Goal: Task Accomplishment & Management: Manage account settings

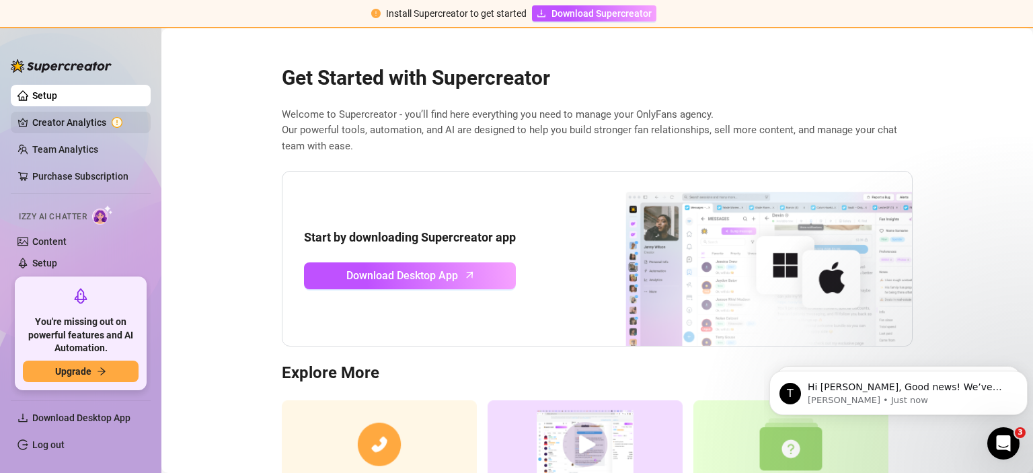
click at [78, 121] on link "Creator Analytics" at bounding box center [86, 123] width 108 height 22
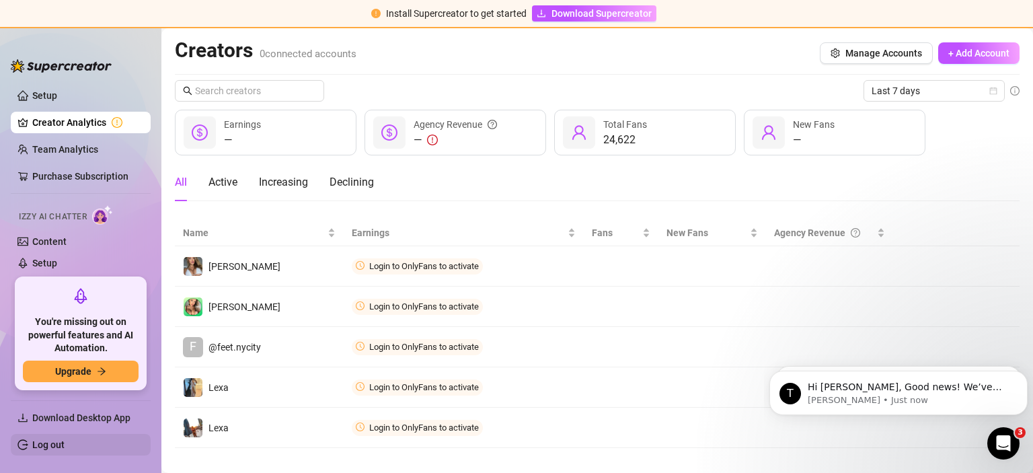
click at [61, 443] on link "Log out" at bounding box center [48, 444] width 32 height 11
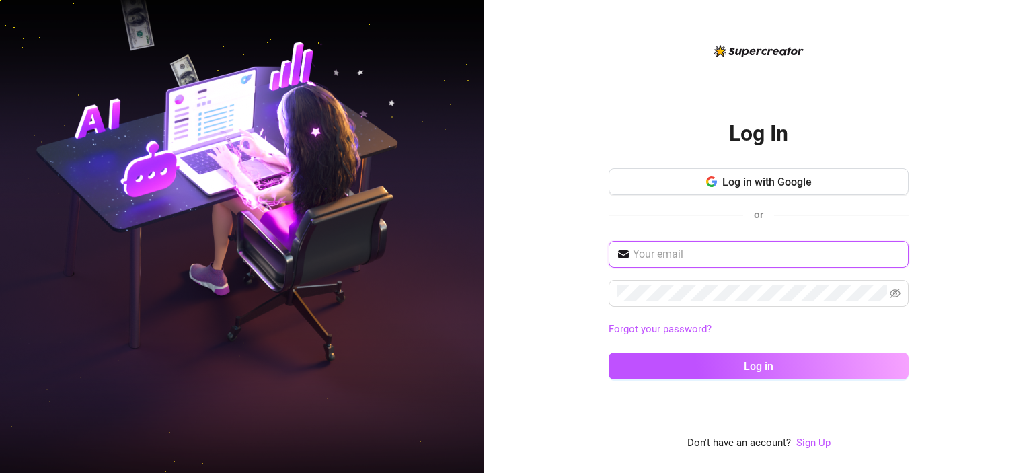
click at [714, 256] on input "text" at bounding box center [767, 254] width 268 height 16
paste input "[EMAIL_ADDRESS][DOMAIN_NAME]"
type input "[EMAIL_ADDRESS][DOMAIN_NAME]"
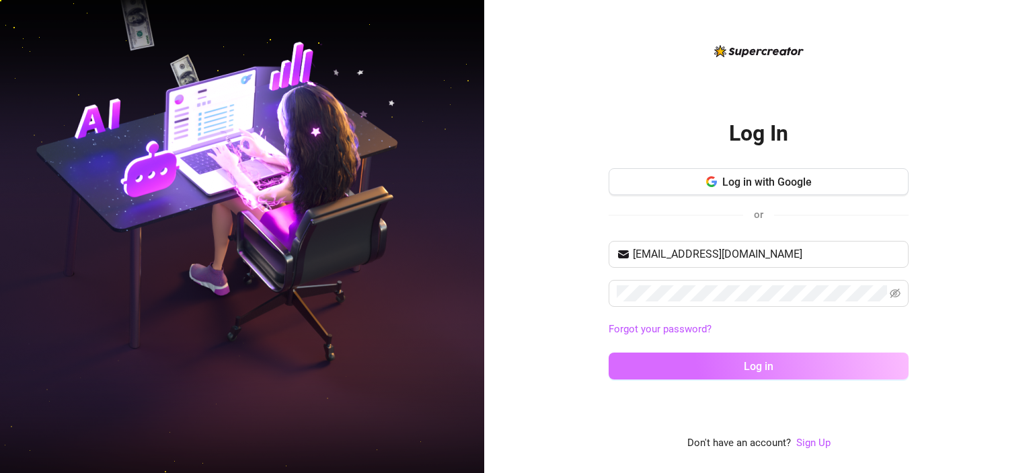
click at [770, 368] on span "Log in" at bounding box center [759, 366] width 30 height 13
